Goal: Information Seeking & Learning: Learn about a topic

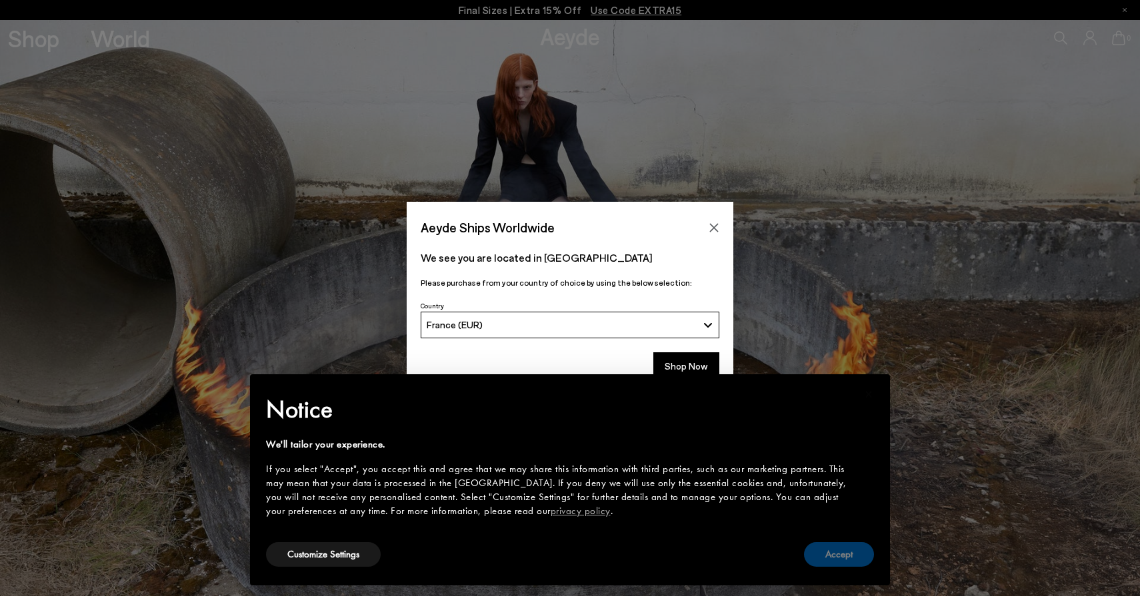
click at [837, 550] on button "Accept" at bounding box center [839, 554] width 70 height 25
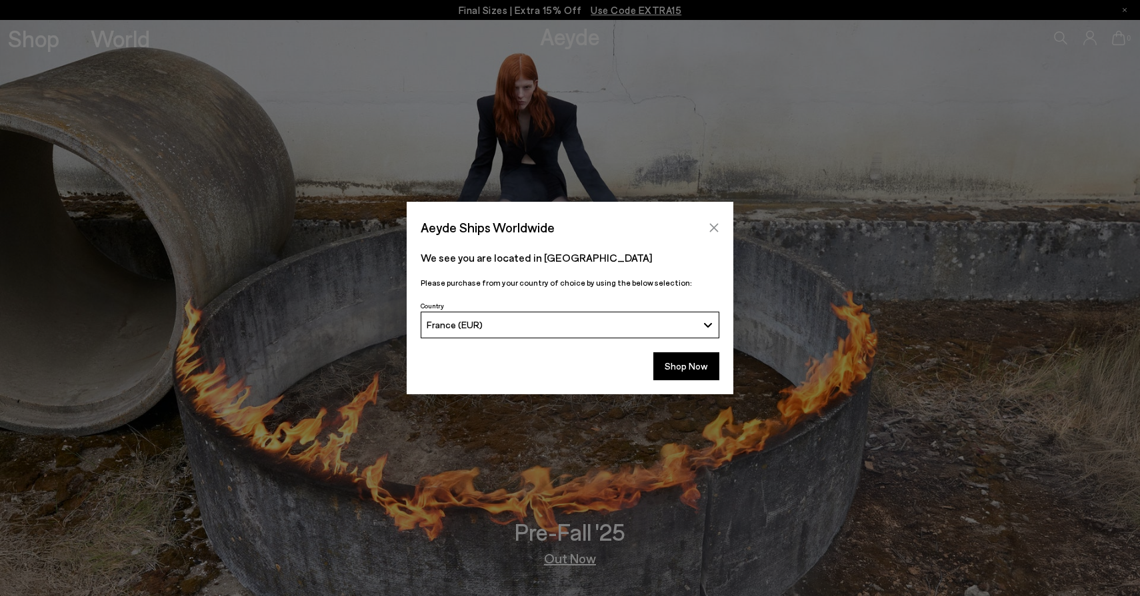
click at [713, 233] on button "Close" at bounding box center [714, 228] width 20 height 20
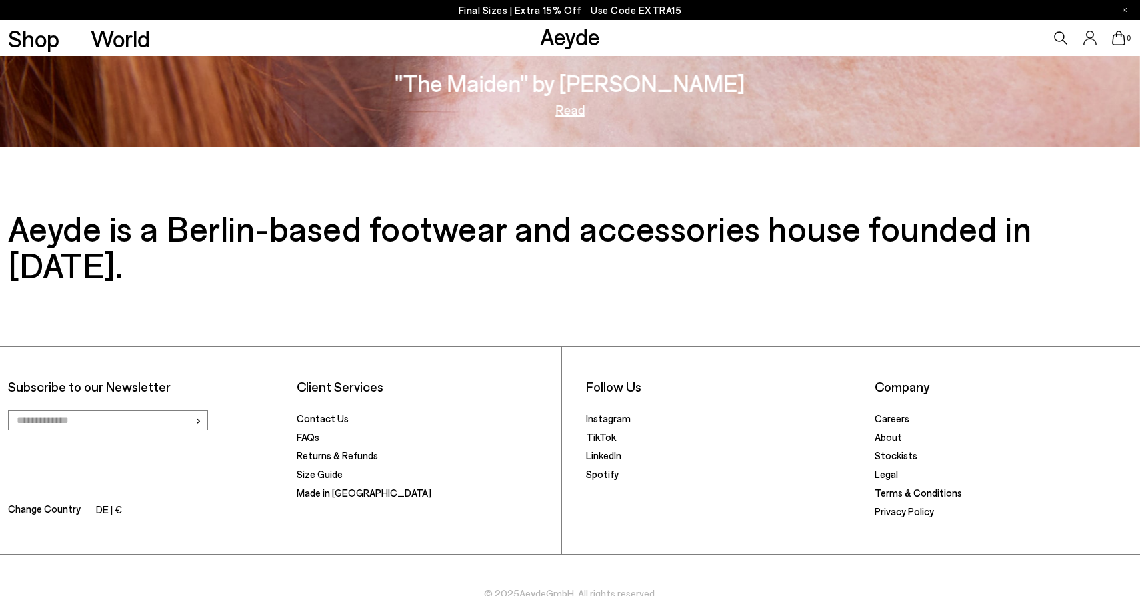
scroll to position [2600, 0]
drag, startPoint x: 546, startPoint y: 559, endPoint x: 522, endPoint y: 558, distance: 24.0
click at [520, 558] on span "© 2025 Aeyde GmbH. All rights reserved." at bounding box center [570, 579] width 1140 height 47
copy span "© 2025 Aeyde"
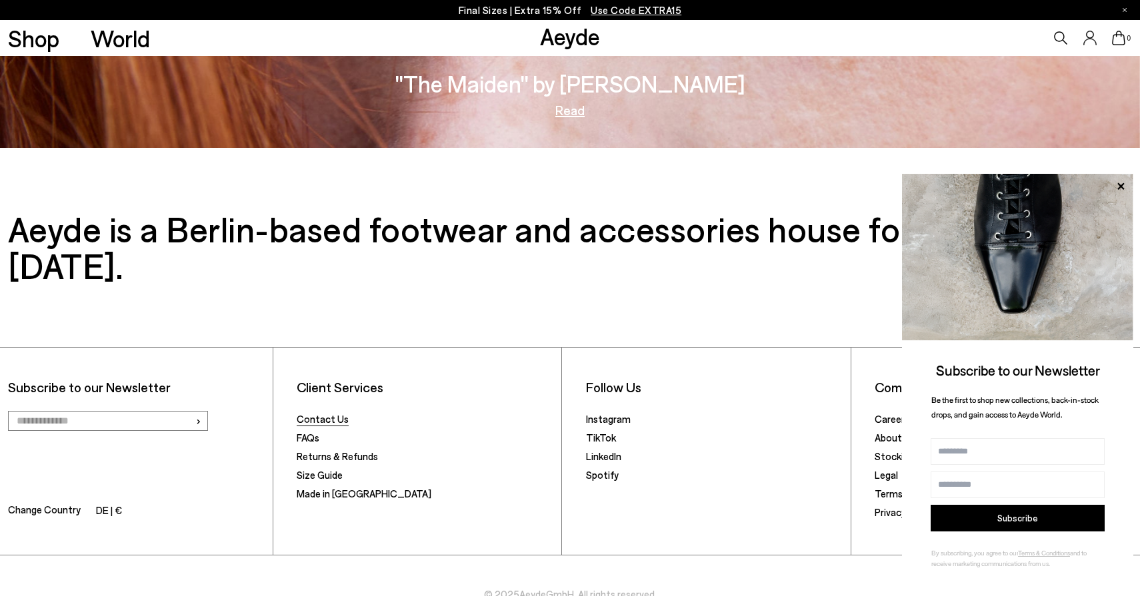
click at [331, 413] on link "Contact Us" at bounding box center [323, 419] width 52 height 12
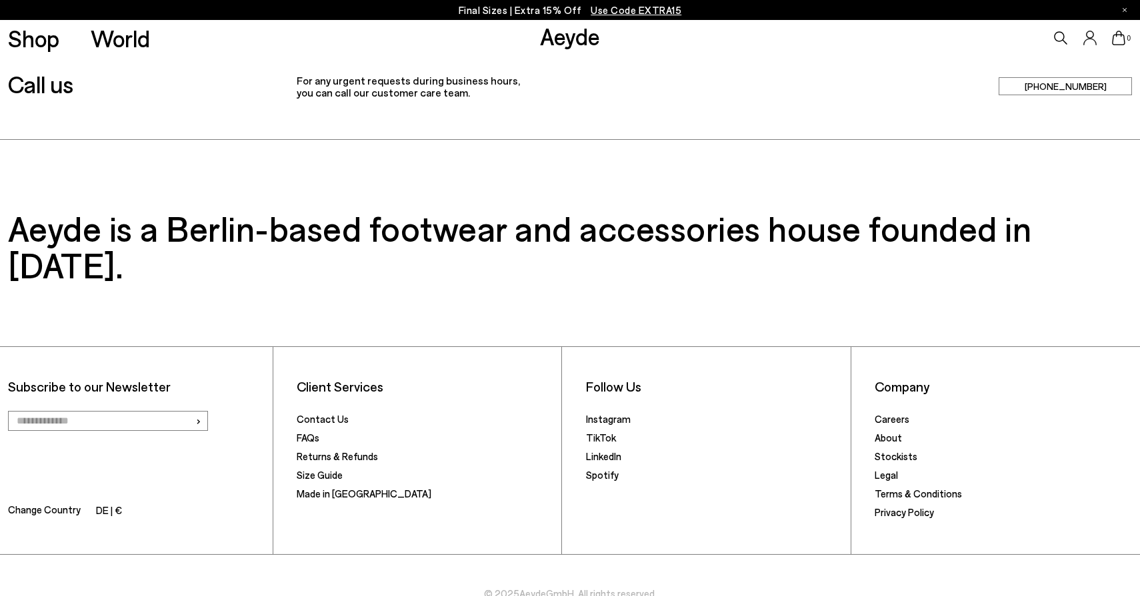
scroll to position [449, 0]
click at [608, 414] on link "Instagram" at bounding box center [608, 420] width 45 height 12
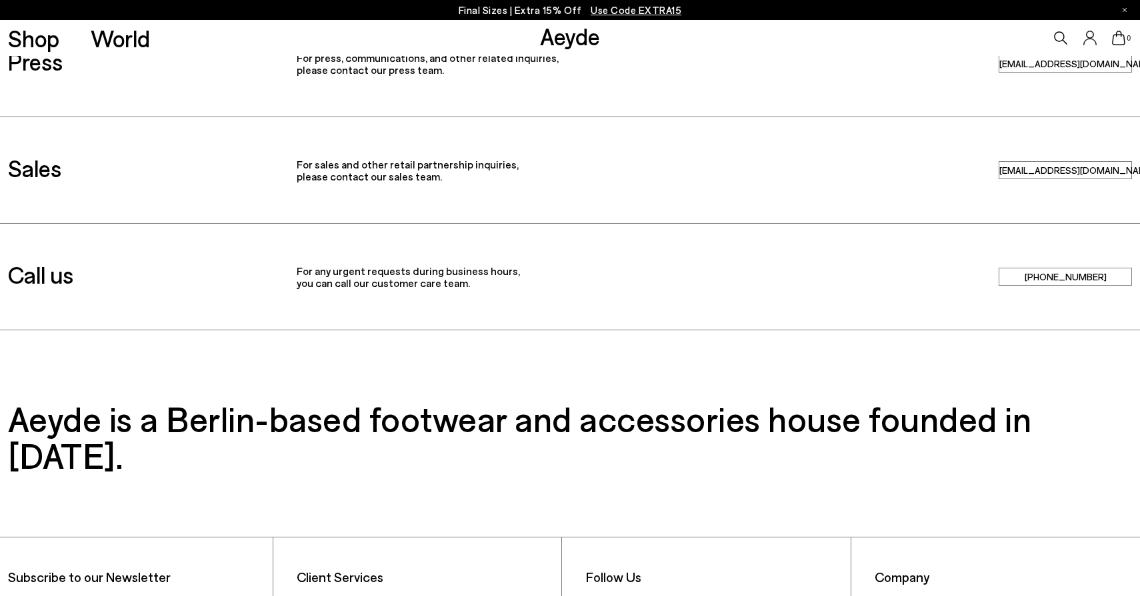
scroll to position [96, 0]
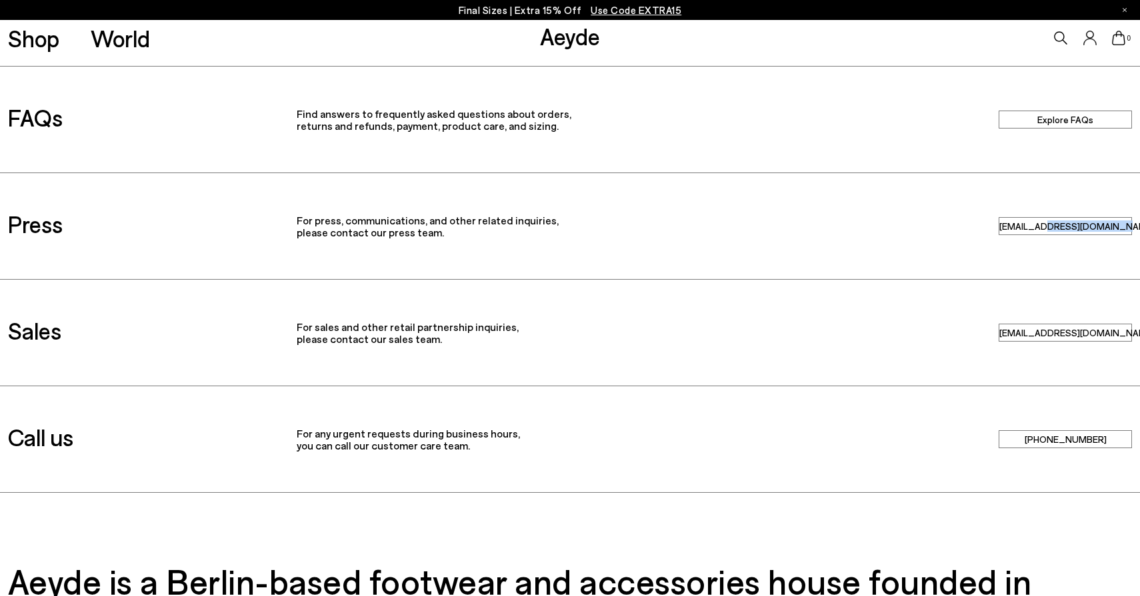
drag, startPoint x: 1069, startPoint y: 227, endPoint x: 1108, endPoint y: 231, distance: 38.8
click at [1108, 231] on div "press@aeyde.com" at bounding box center [1002, 226] width 273 height 18
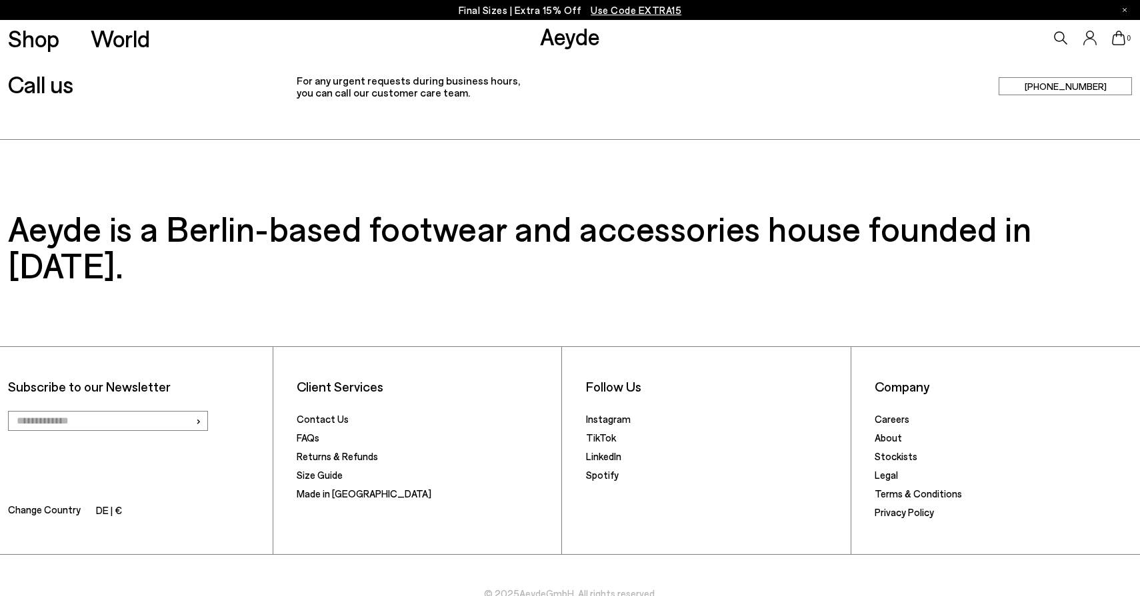
scroll to position [449, 0]
click at [877, 433] on link "About" at bounding box center [887, 439] width 27 height 12
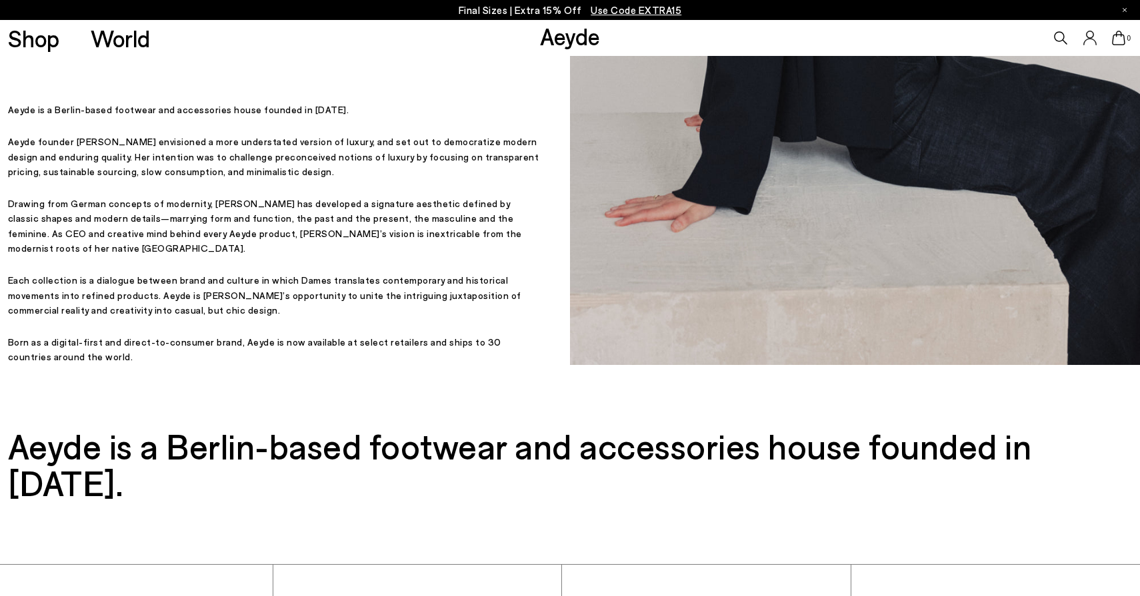
scroll to position [432, 0]
click at [15, 166] on p "Aeyde founder [PERSON_NAME] envisioned a more understated version of luxury, an…" at bounding box center [275, 157] width 535 height 45
click at [15, 166] on p "Aeyde founder Luisa Dames envisioned a more understated version of luxury, and …" at bounding box center [275, 157] width 535 height 45
click at [71, 163] on p "Aeyde founder Luisa Dames envisioned a more understated version of luxury, and …" at bounding box center [275, 157] width 535 height 45
